Goal: Register for event/course

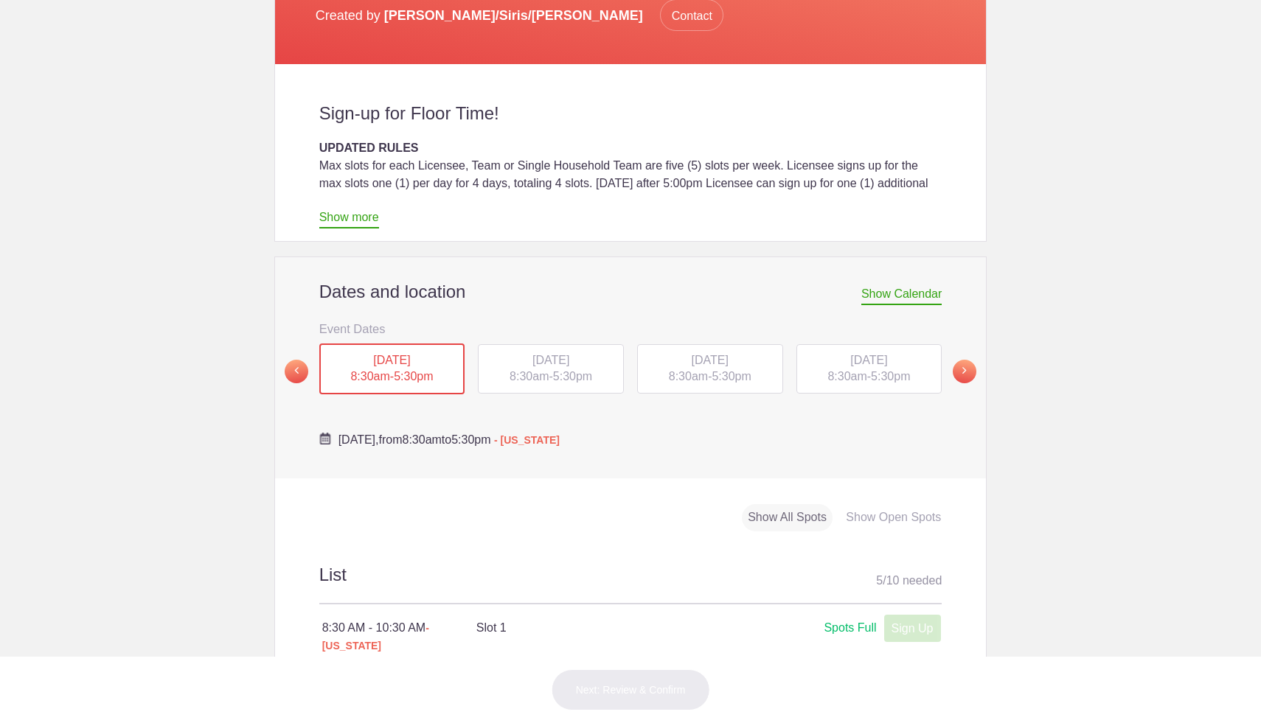
scroll to position [383, 0]
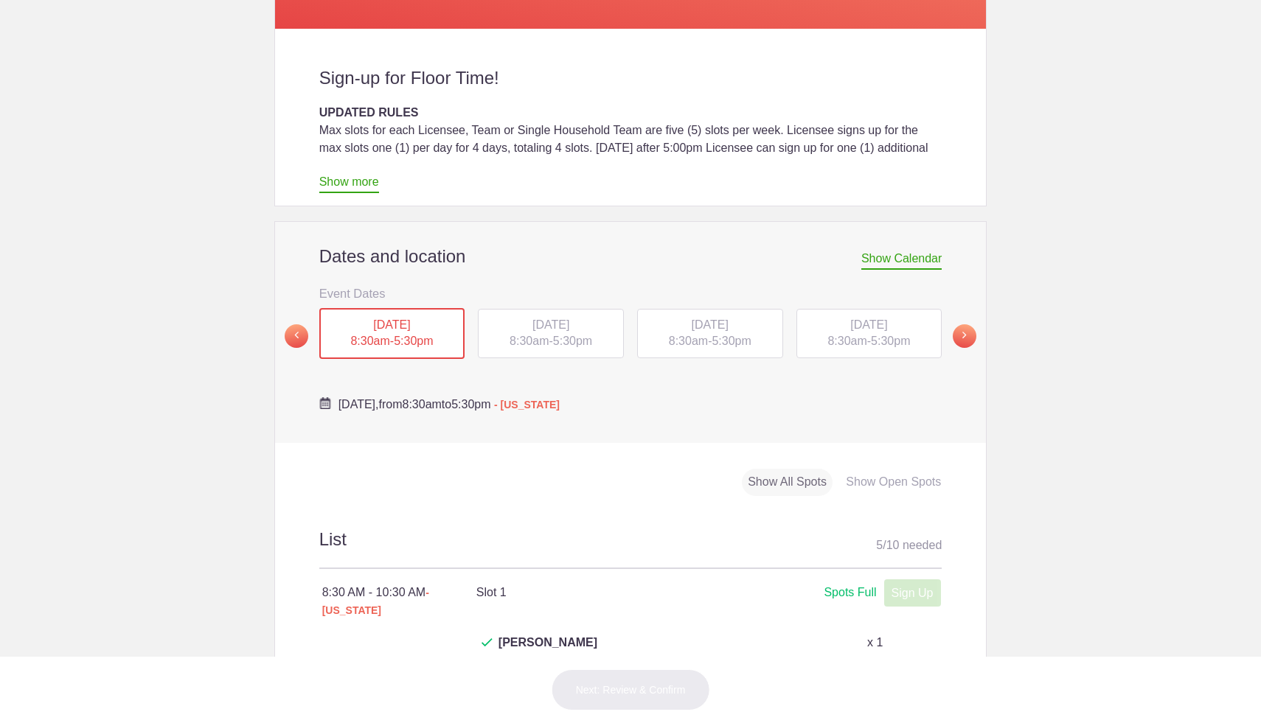
click at [538, 318] on span "TUE, Oct 14, 2025" at bounding box center [550, 324] width 37 height 13
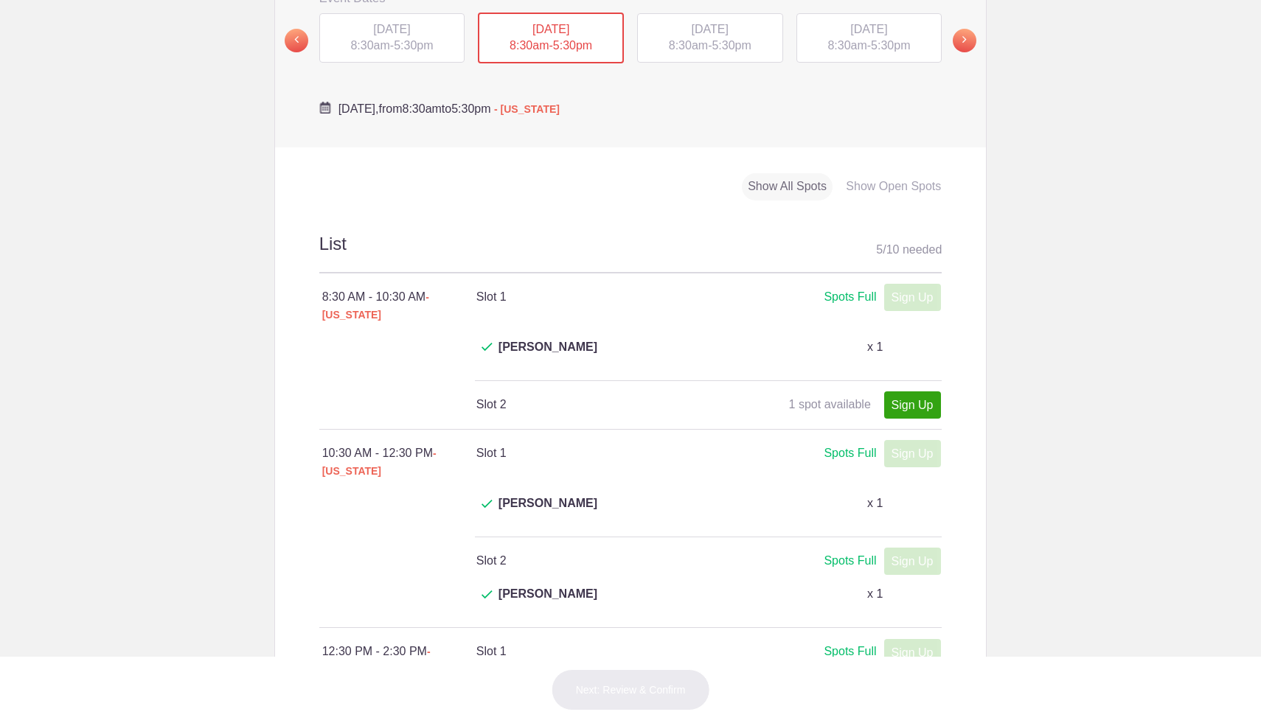
scroll to position [655, 0]
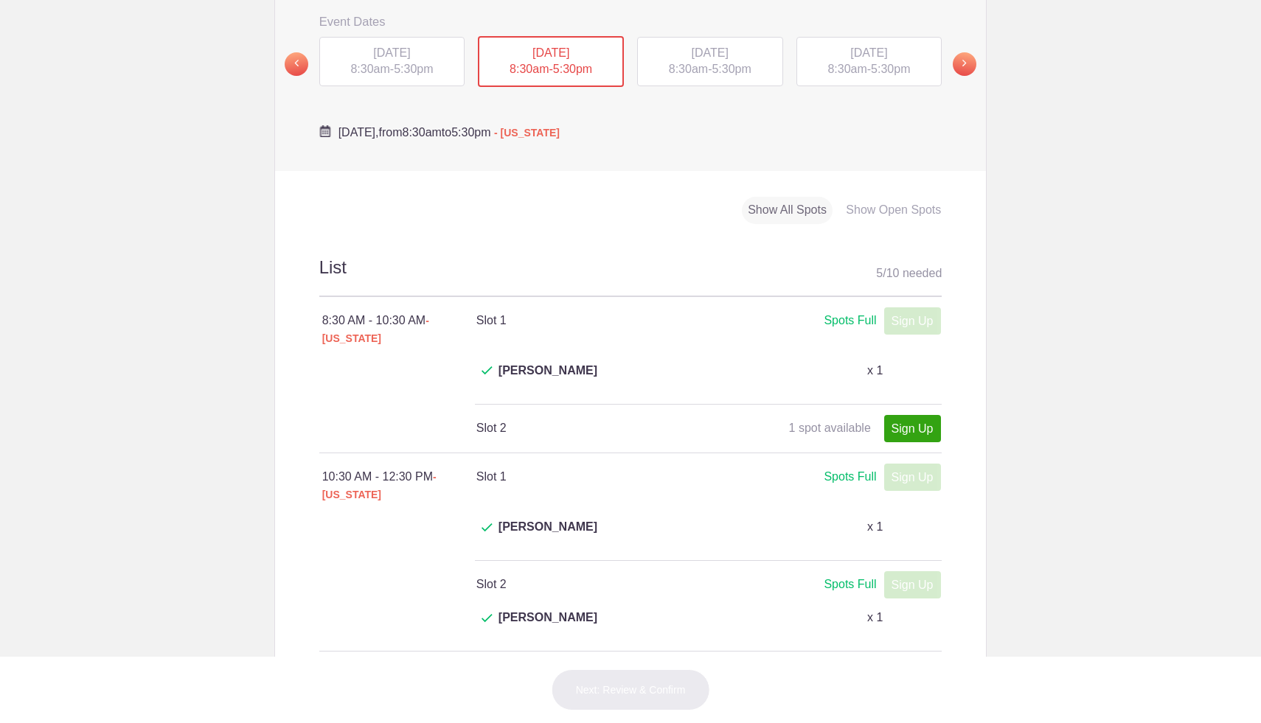
click at [687, 60] on div "WED, Oct 15, 2025 8:30am - 5:30pm" at bounding box center [709, 64] width 159 height 57
click at [697, 63] on span "8:30am" at bounding box center [688, 69] width 39 height 13
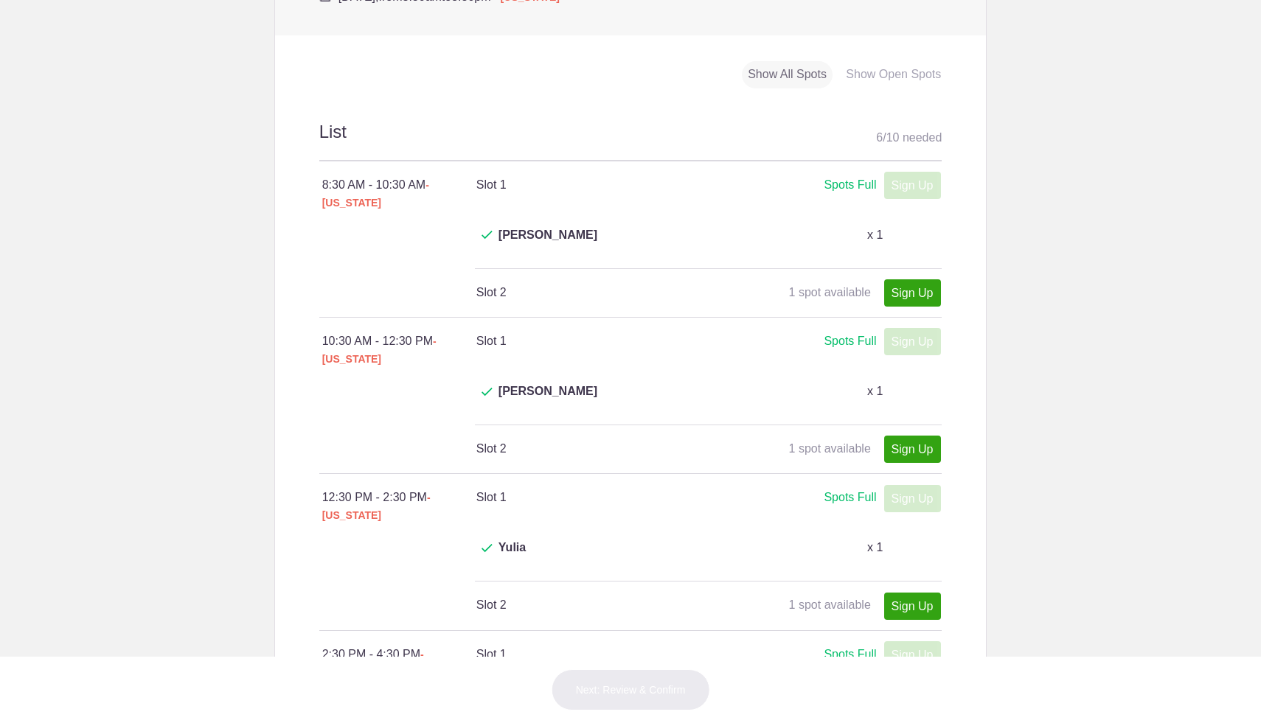
scroll to position [653, 0]
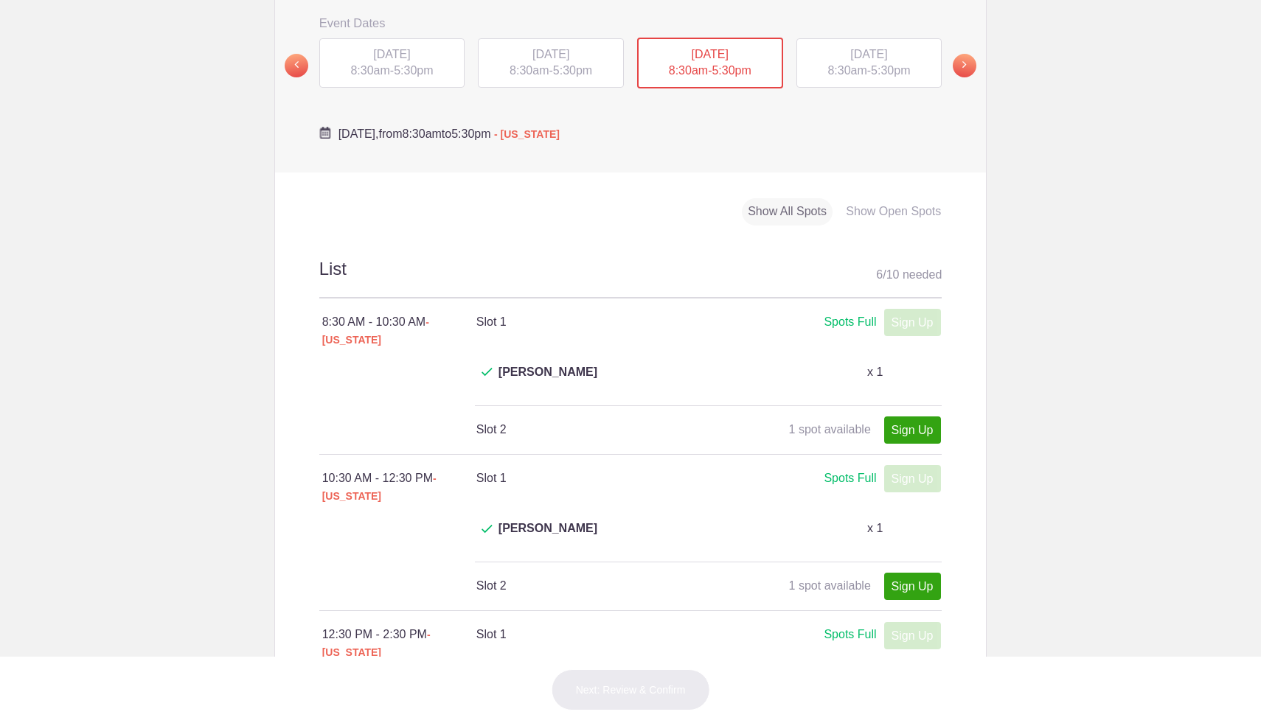
click at [876, 64] on span "5:30pm" at bounding box center [890, 70] width 39 height 13
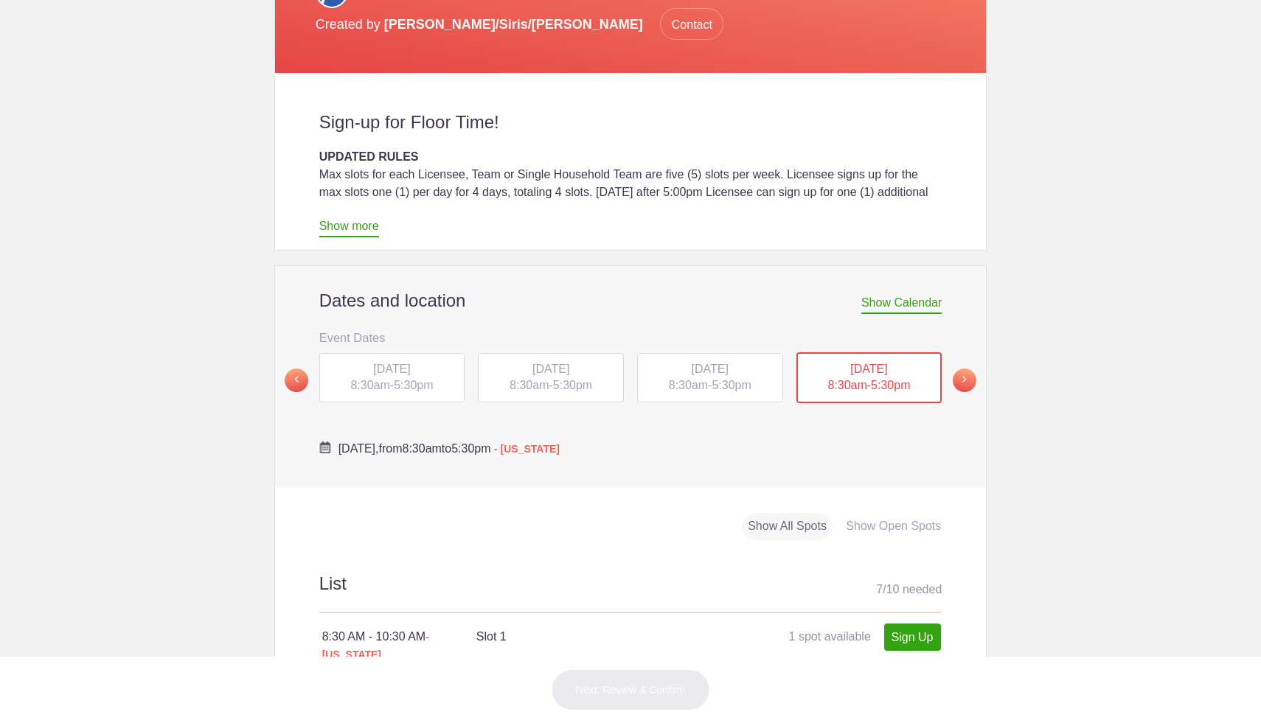
scroll to position [150, 0]
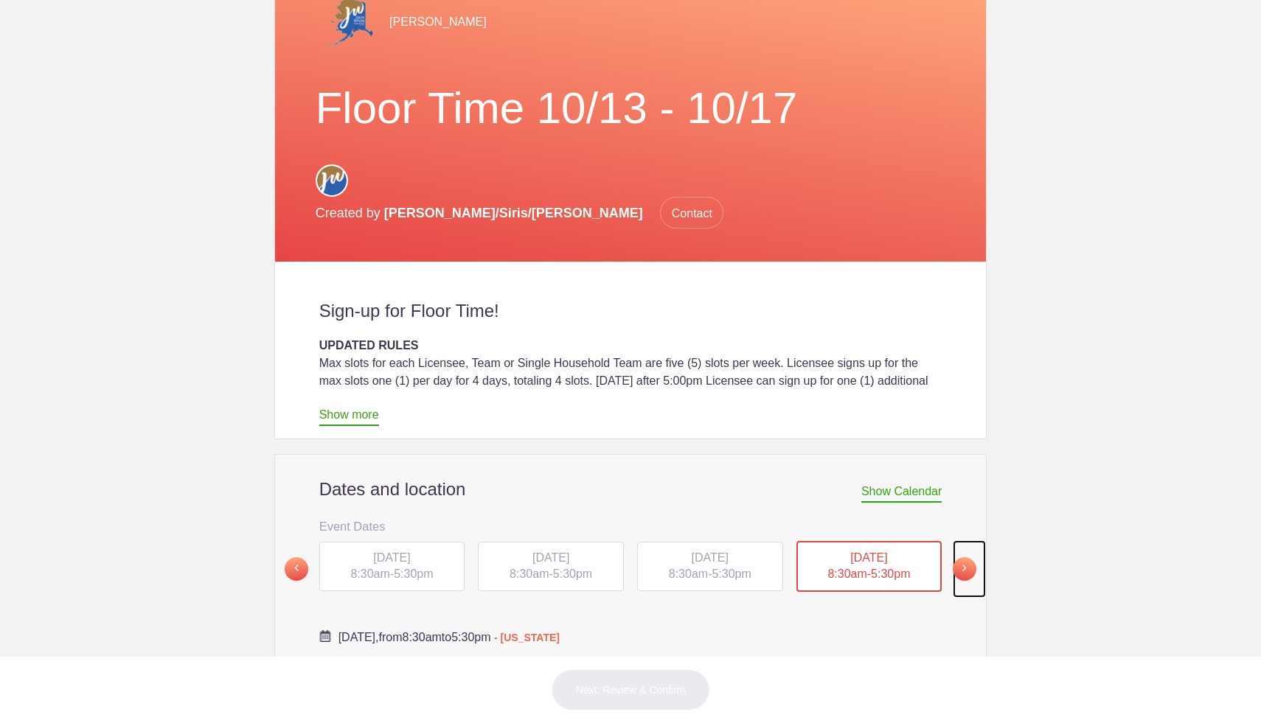
click at [955, 557] on span at bounding box center [965, 569] width 24 height 24
click at [344, 551] on div "FRI, Oct 17, 2025 8:30am - 5:30pm" at bounding box center [392, 566] width 146 height 50
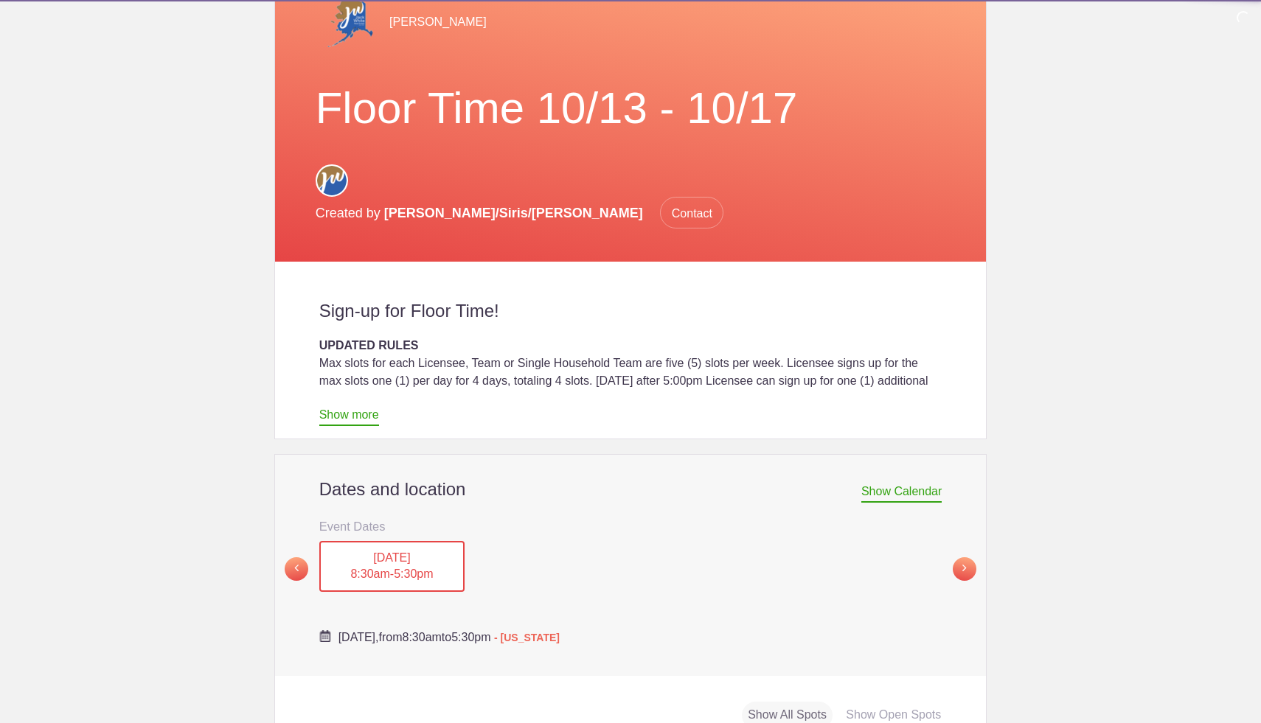
click at [403, 541] on div "FRI, Oct 17, 2025 8:30am - 5:30pm" at bounding box center [392, 567] width 146 height 52
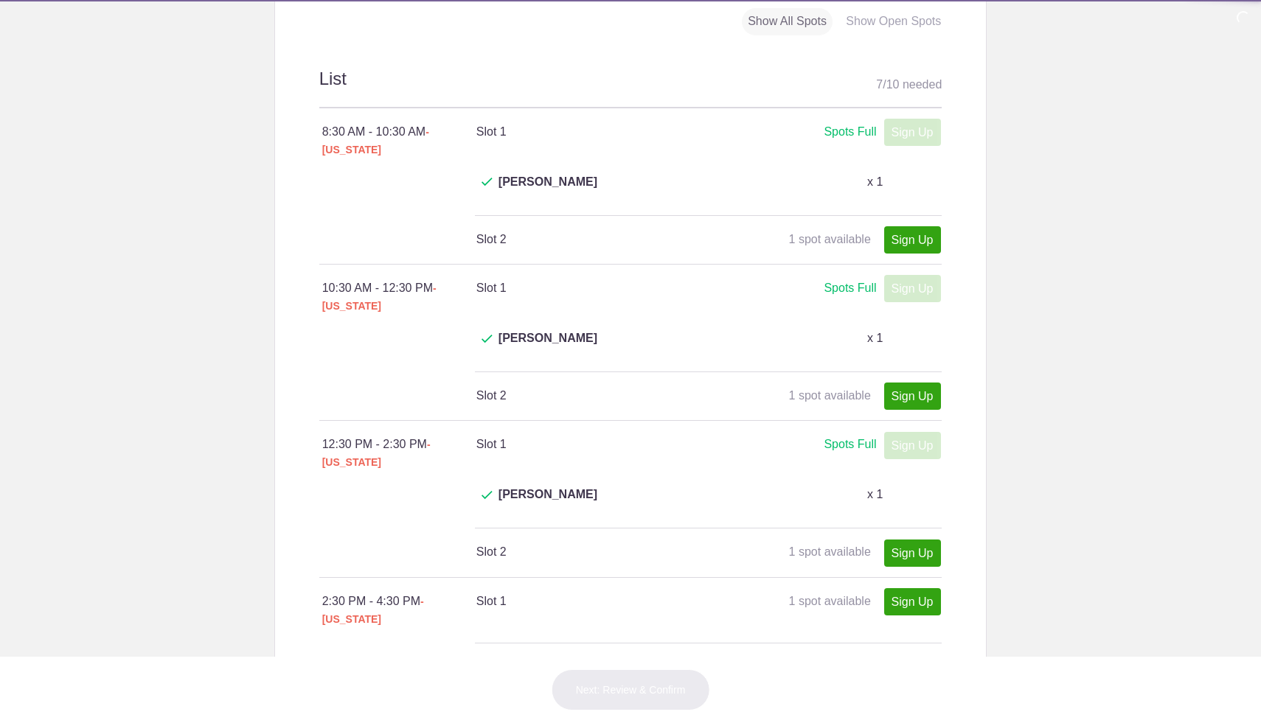
scroll to position [855, 0]
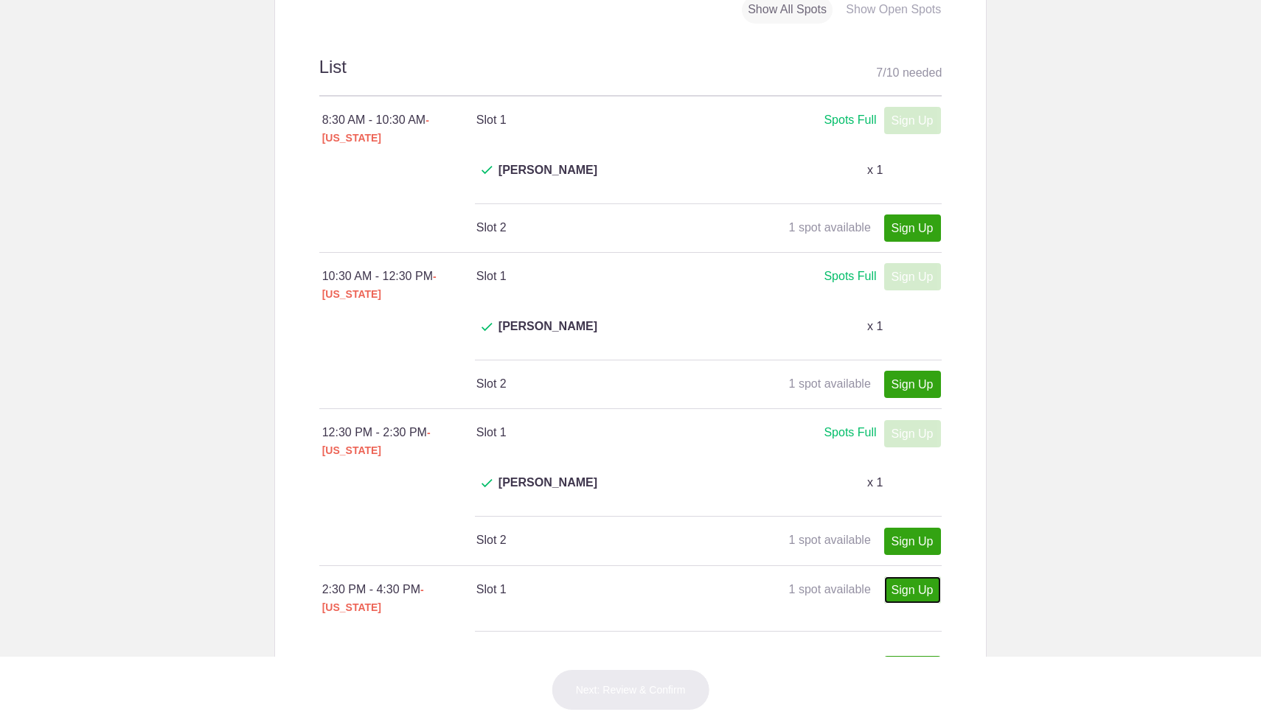
click at [905, 577] on link "Sign Up" at bounding box center [912, 590] width 57 height 27
type input "1"
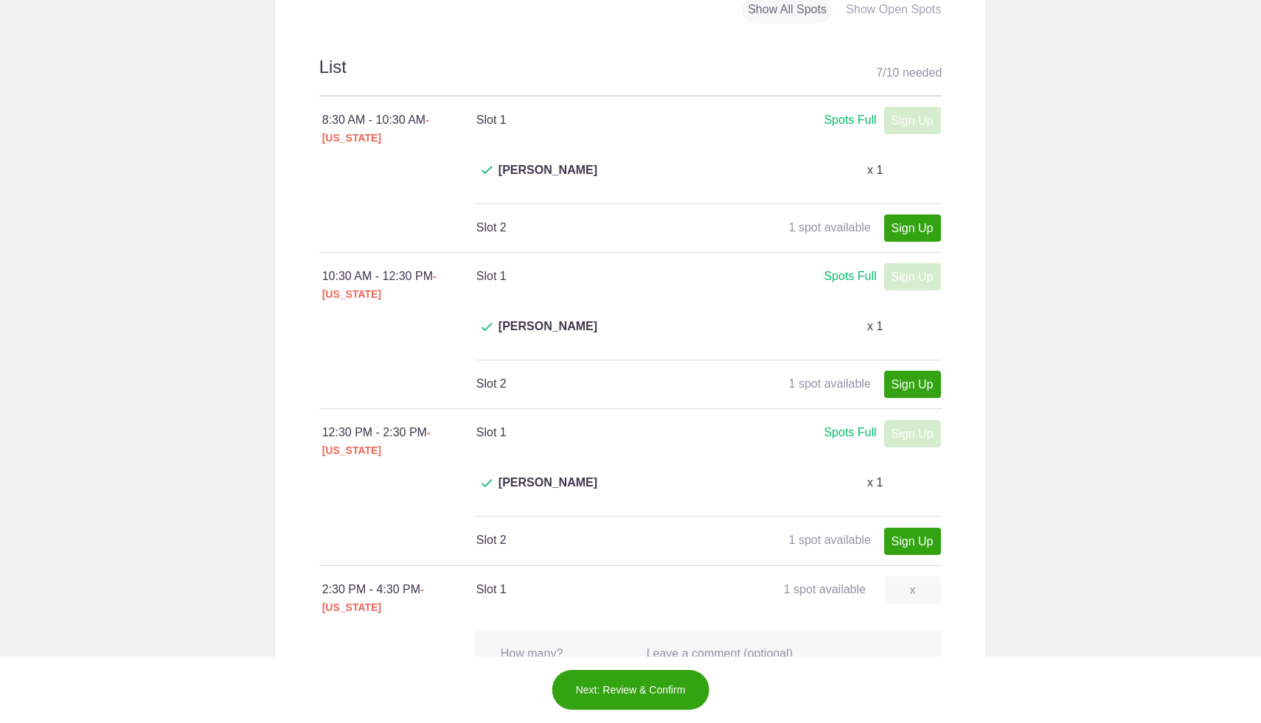
click at [647, 691] on button "Next: Review & Confirm" at bounding box center [630, 689] width 159 height 41
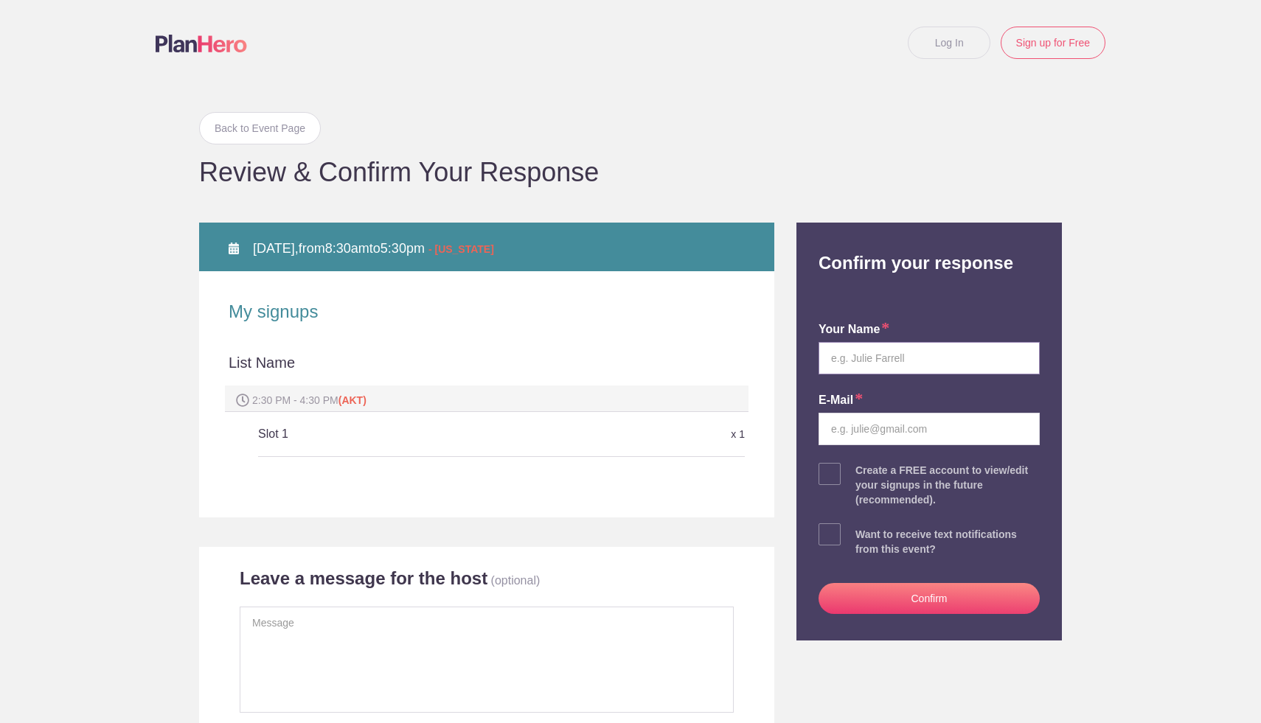
click at [927, 362] on input "text" at bounding box center [928, 358] width 221 height 32
type input "Panhia Yang"
type input "yangpanhia21@gmail.com"
click at [892, 599] on button "Confirm" at bounding box center [928, 598] width 221 height 31
